Goal: Find specific page/section: Find specific page/section

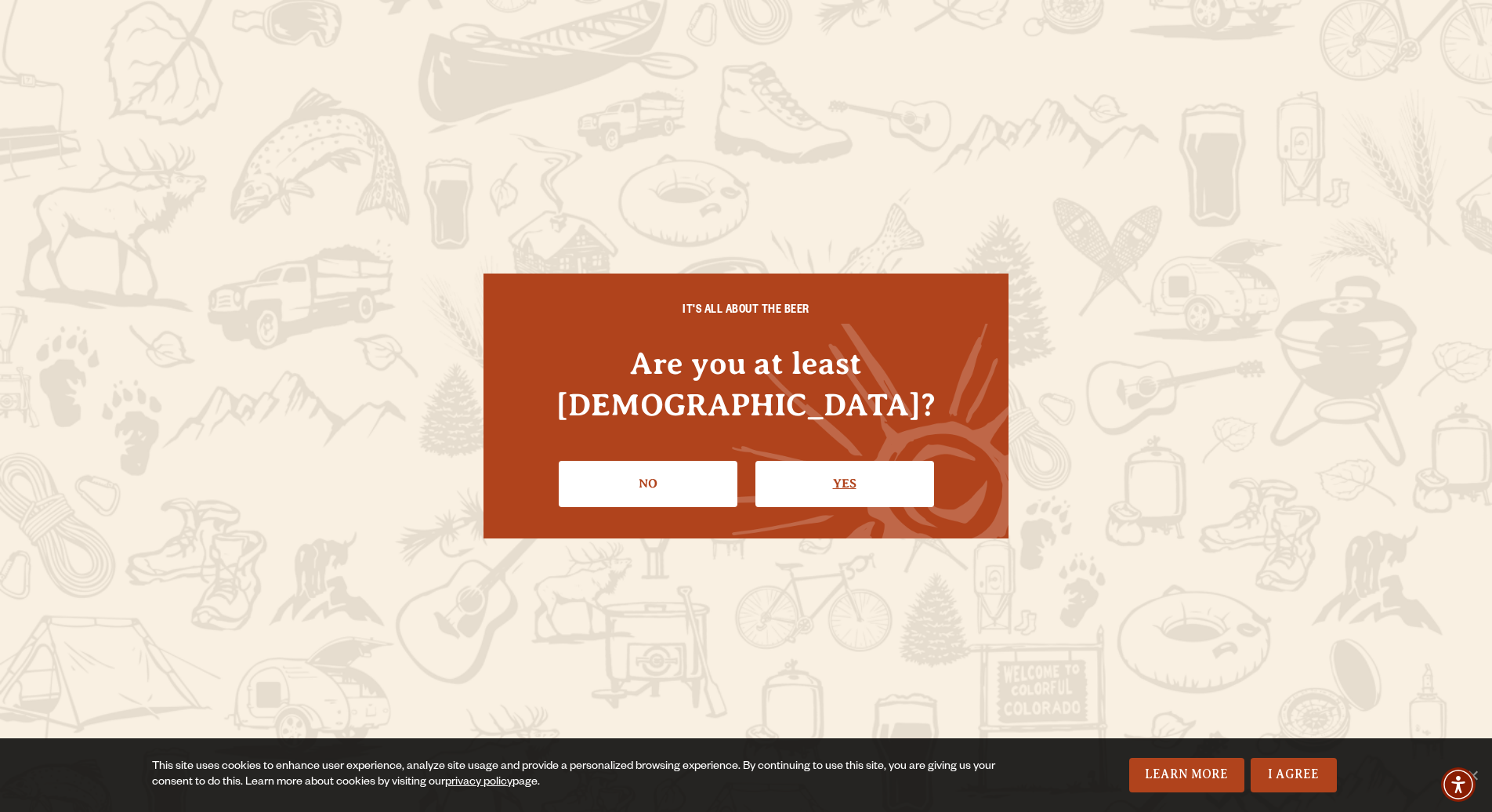
click at [784, 463] on link "Yes" at bounding box center [845, 482] width 179 height 45
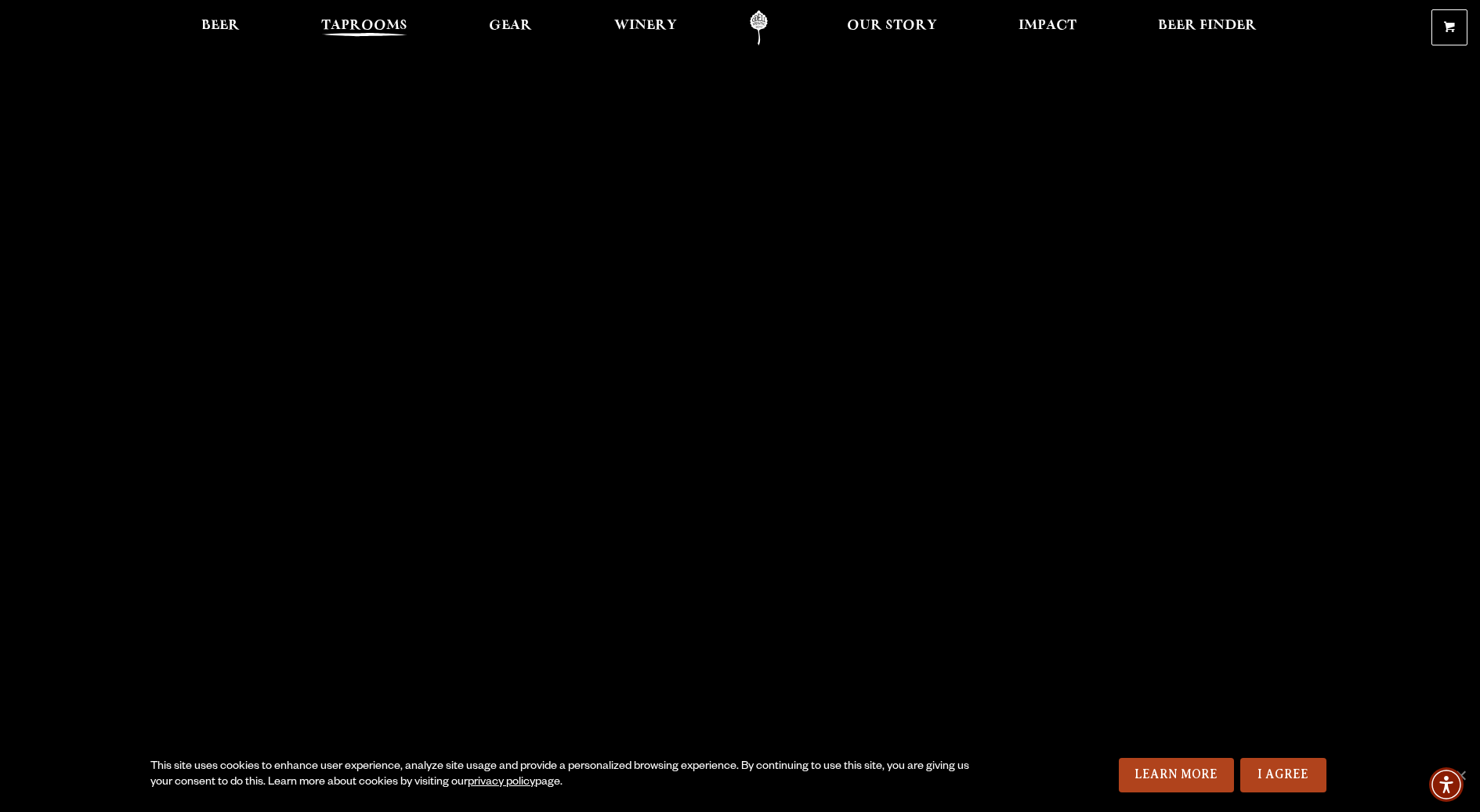
click at [375, 28] on span "Taprooms" at bounding box center [364, 26] width 86 height 13
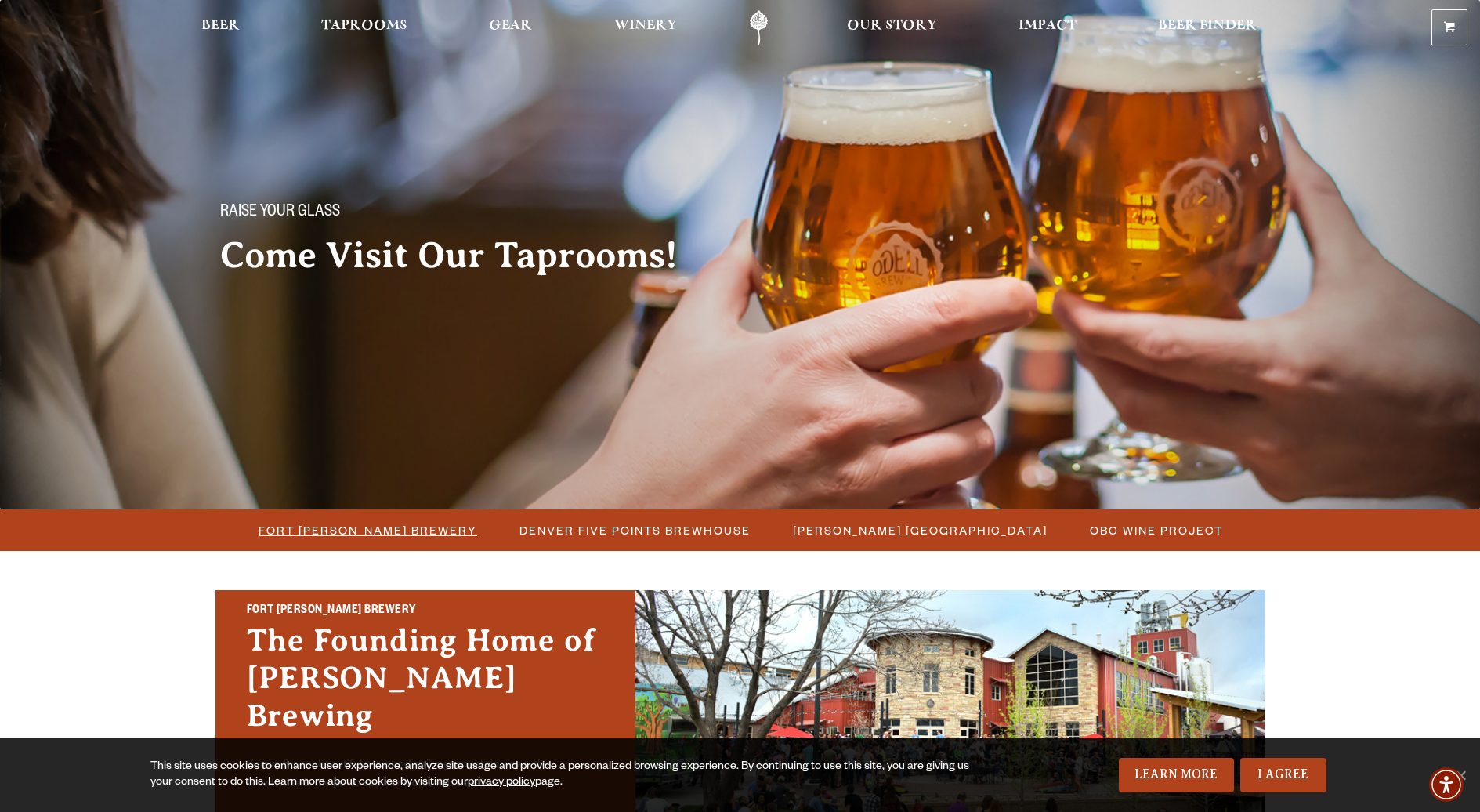
click at [372, 538] on span "Fort [PERSON_NAME] Brewery" at bounding box center [368, 530] width 219 height 23
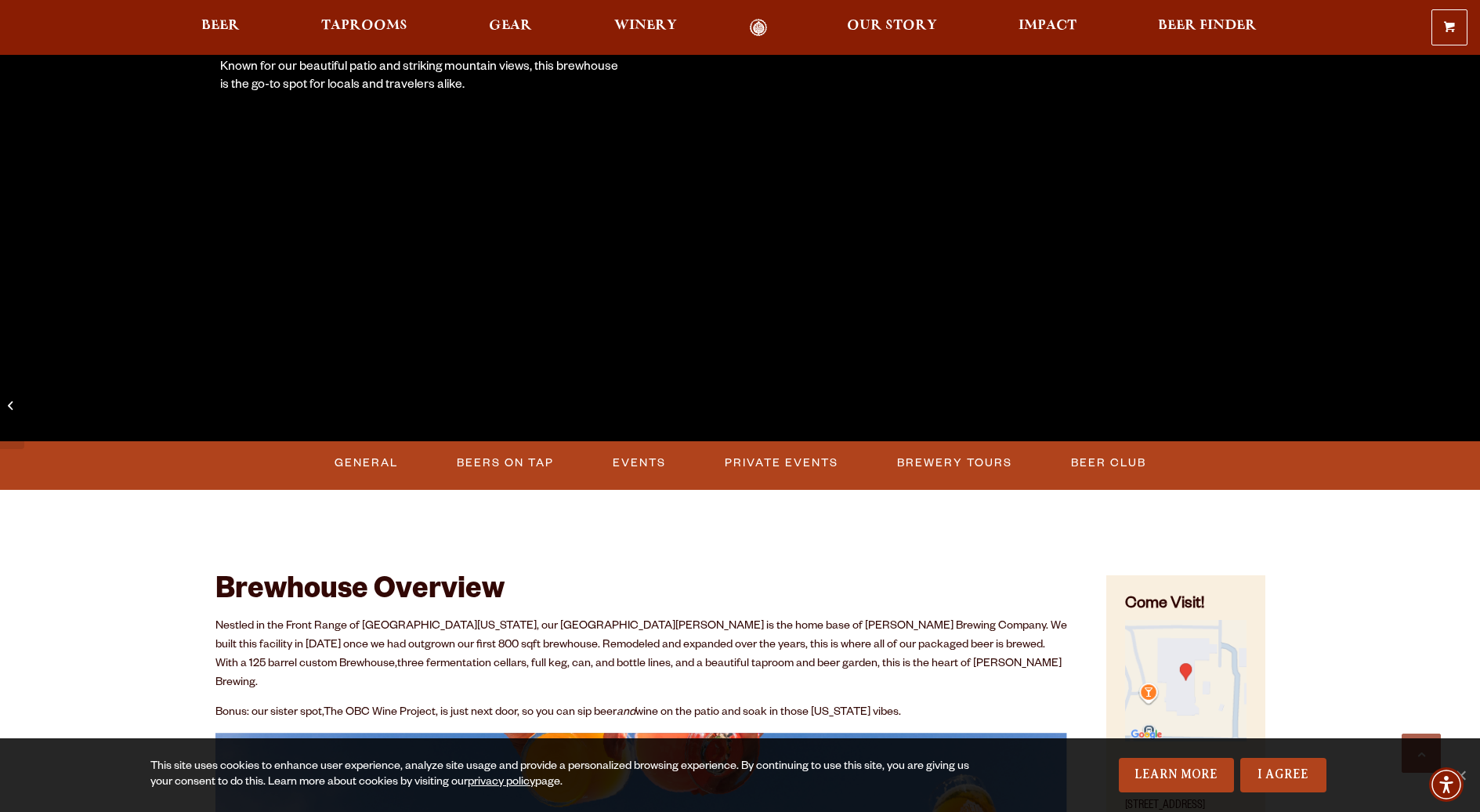
scroll to position [392, 0]
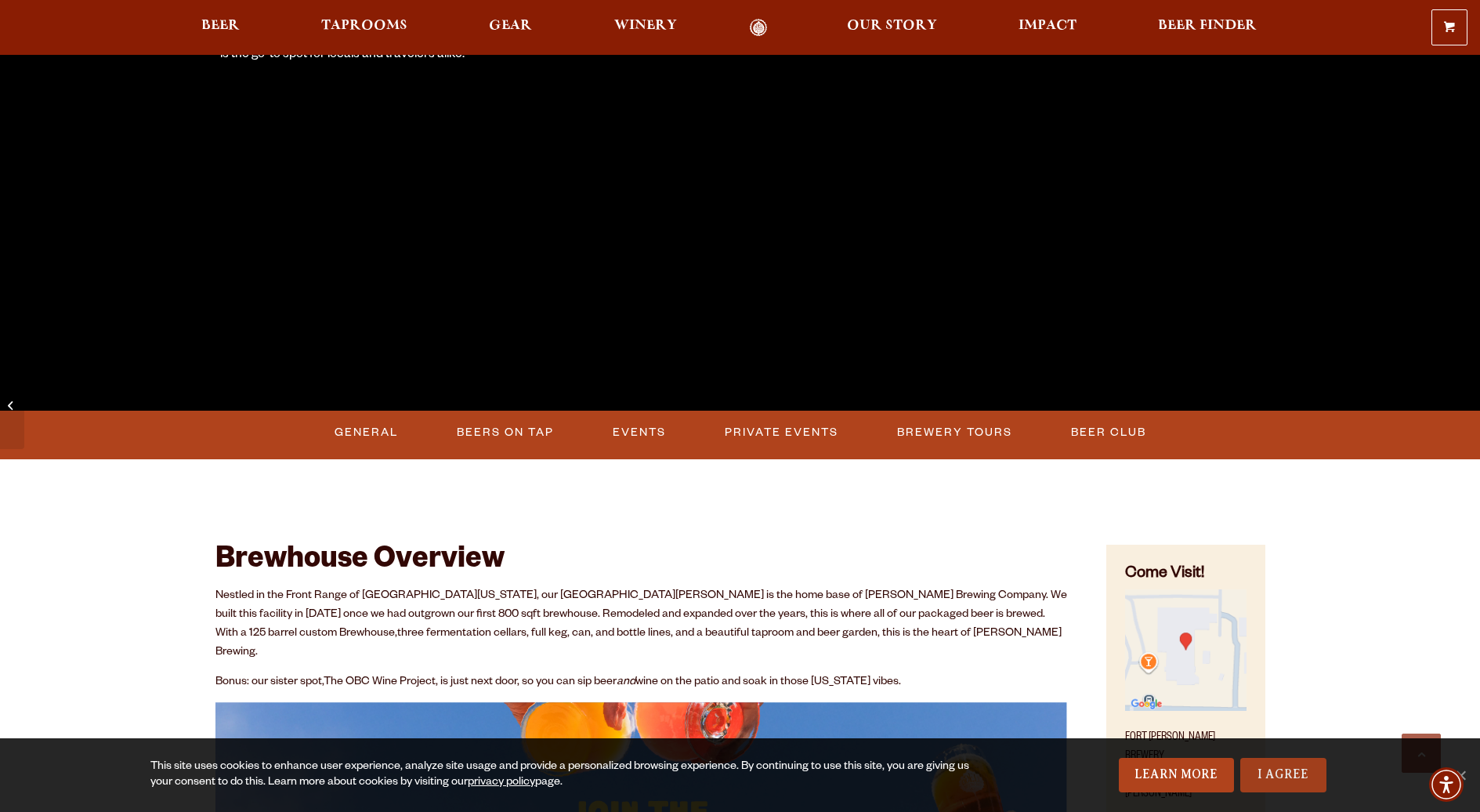
click at [1293, 776] on link "I Agree" at bounding box center [1283, 774] width 86 height 34
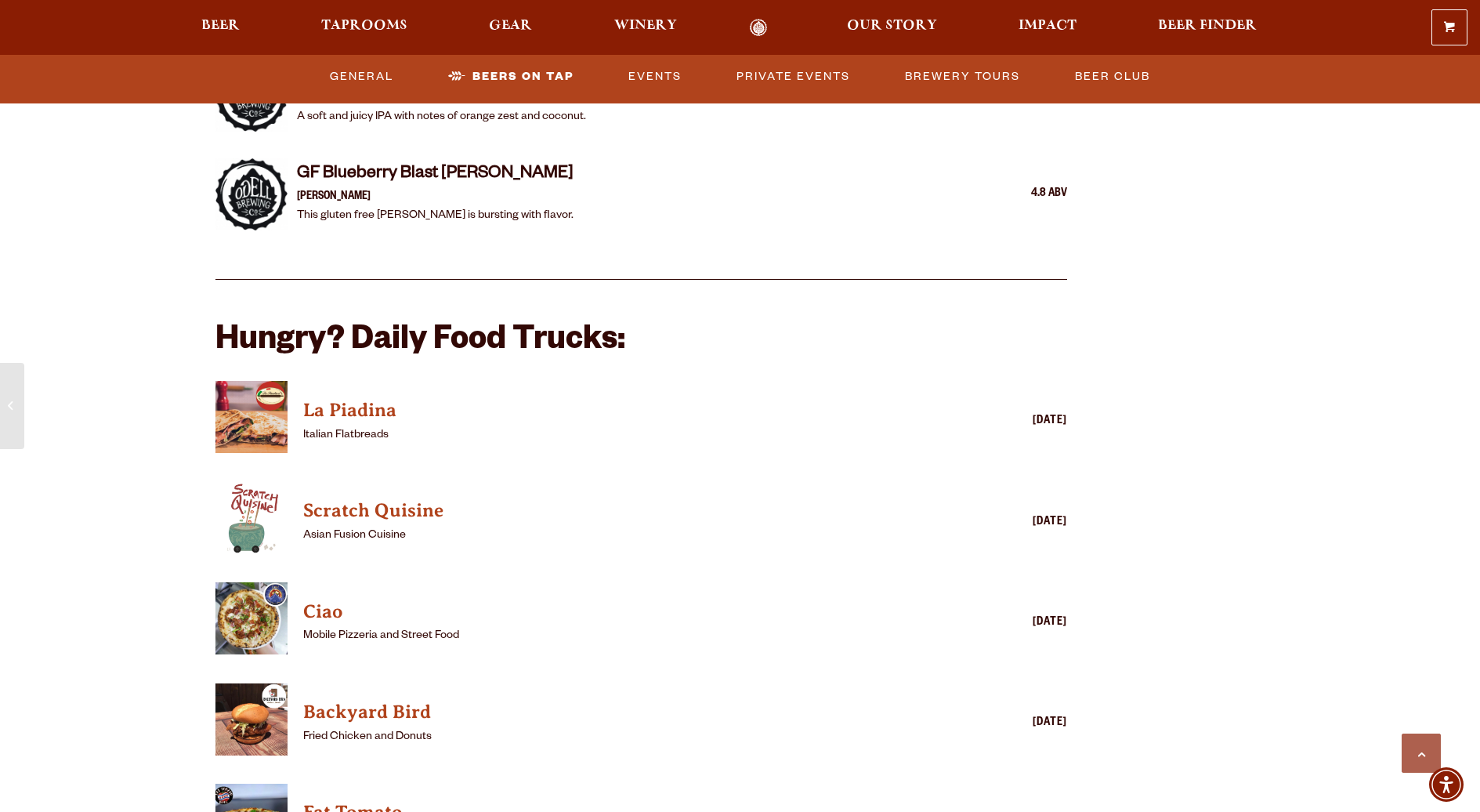
scroll to position [3681, 0]
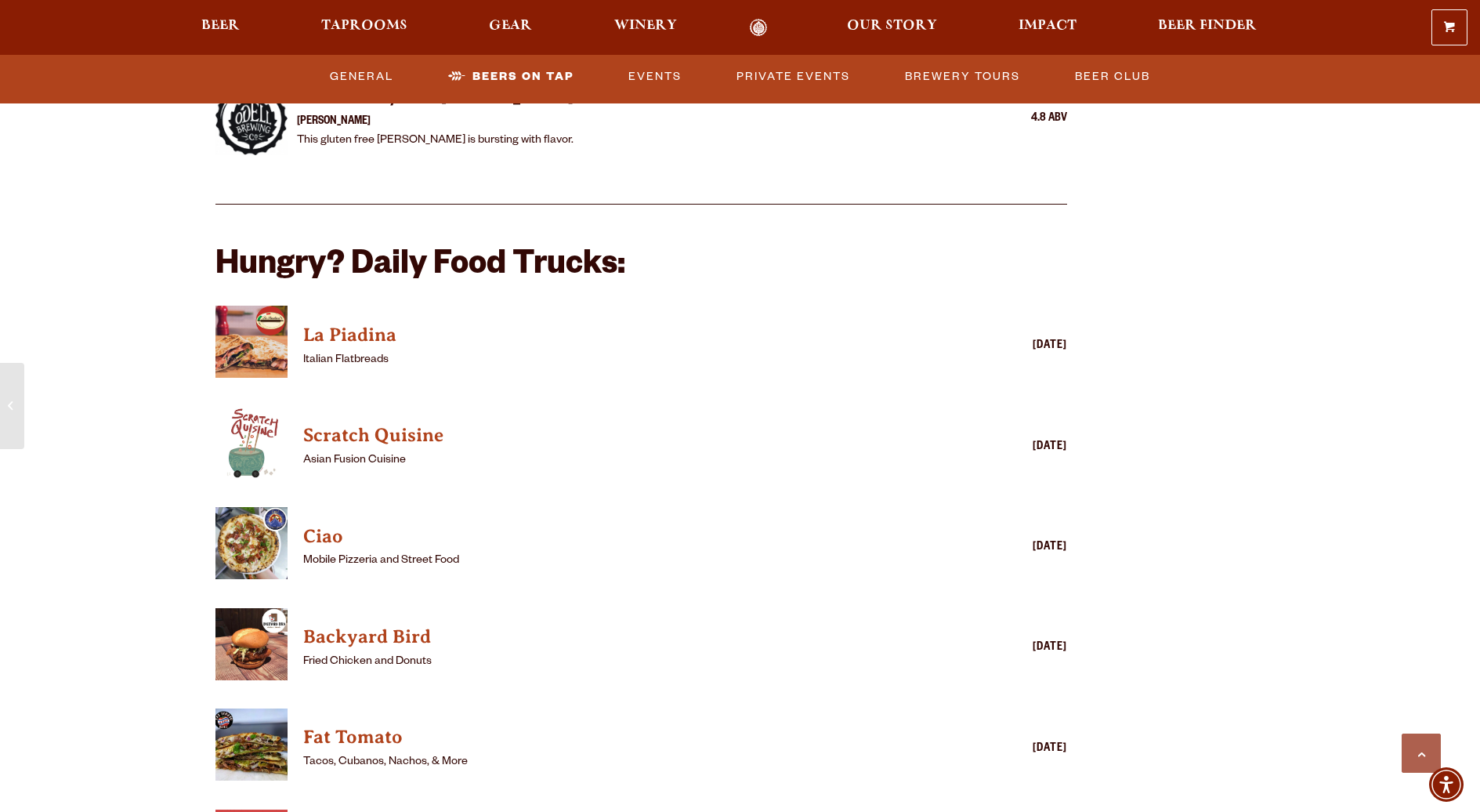
click at [247, 518] on img "View Ciao details (opens in a new window)" at bounding box center [252, 543] width 72 height 72
